Goal: Navigation & Orientation: Go to known website

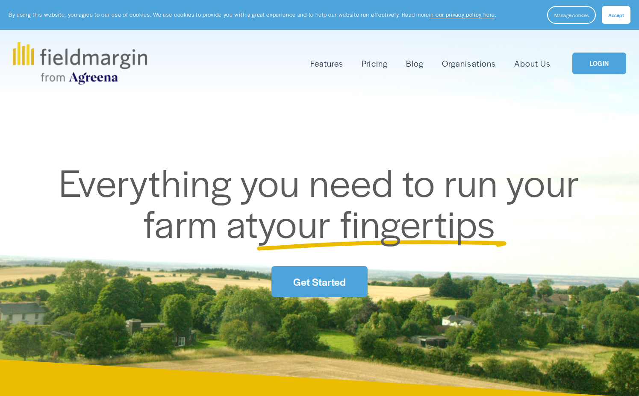
click at [614, 16] on span "Accept" at bounding box center [616, 15] width 16 height 7
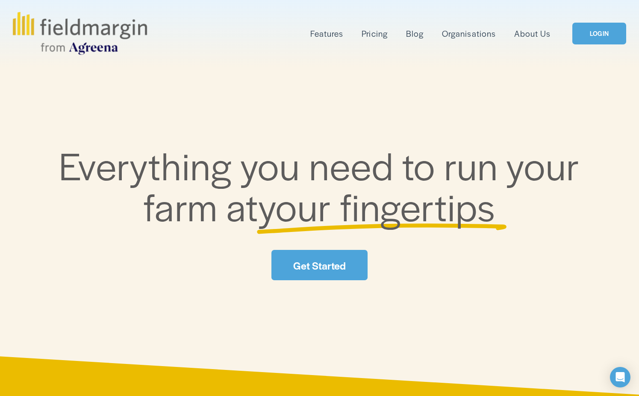
click at [597, 31] on link "LOGIN" at bounding box center [600, 34] width 54 height 22
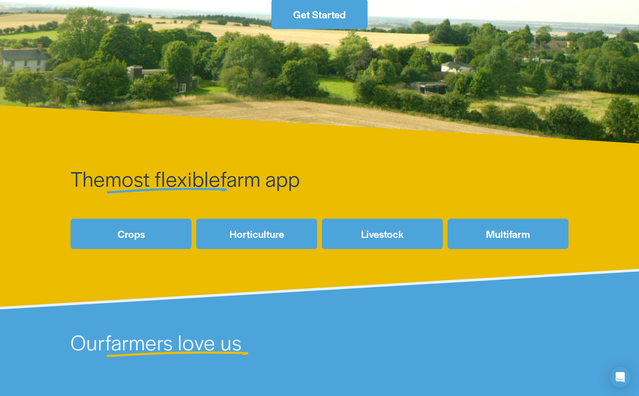
scroll to position [257, 0]
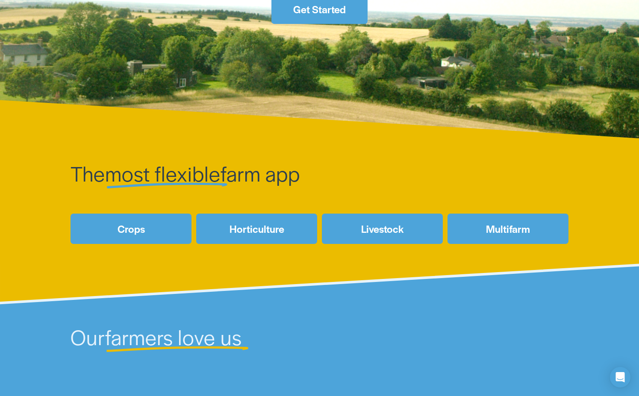
click at [404, 226] on link "Livestock" at bounding box center [382, 229] width 121 height 30
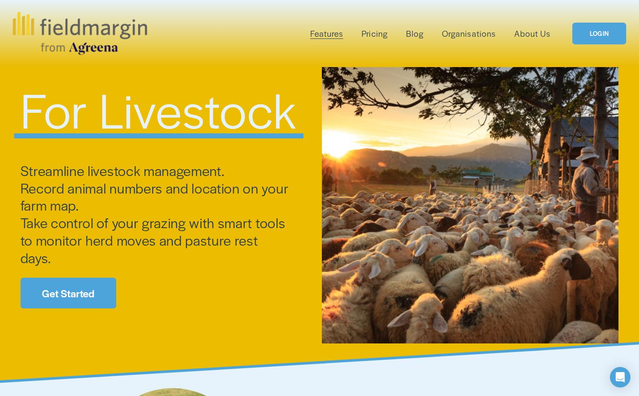
click at [603, 38] on link "LOGIN" at bounding box center [600, 34] width 54 height 22
